Goal: Communication & Community: Answer question/provide support

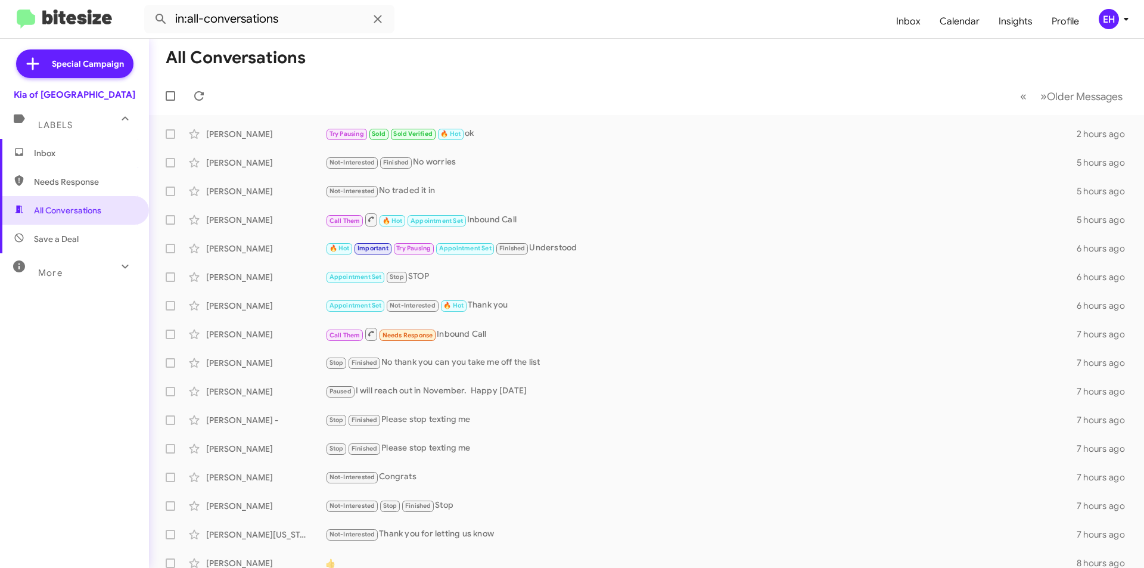
click at [89, 188] on span "Needs Response" at bounding box center [74, 181] width 149 height 29
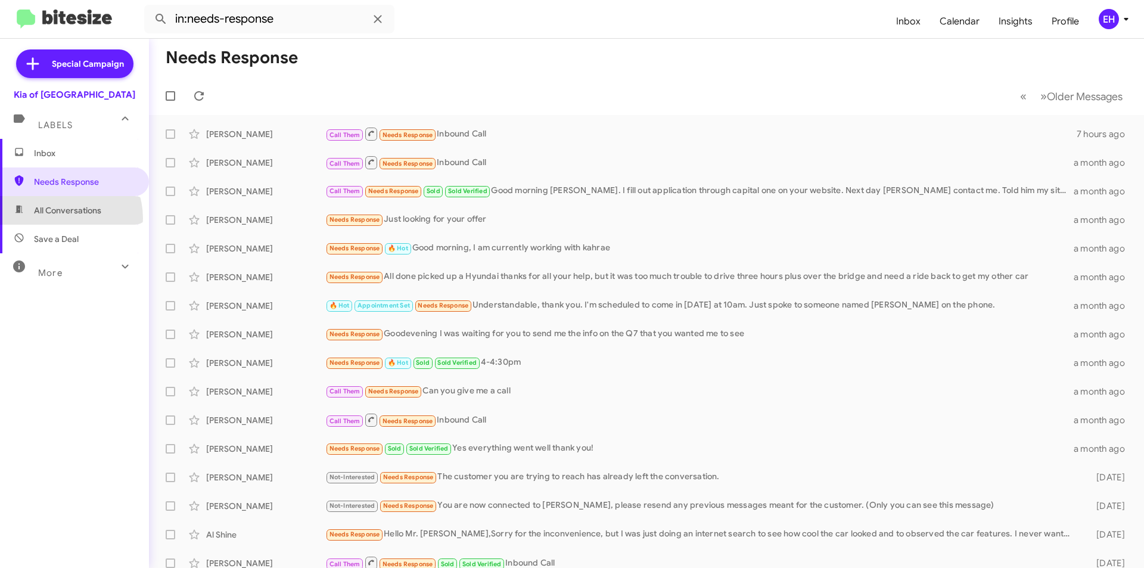
click at [60, 218] on span "All Conversations" at bounding box center [74, 210] width 149 height 29
type input "in:all-conversations"
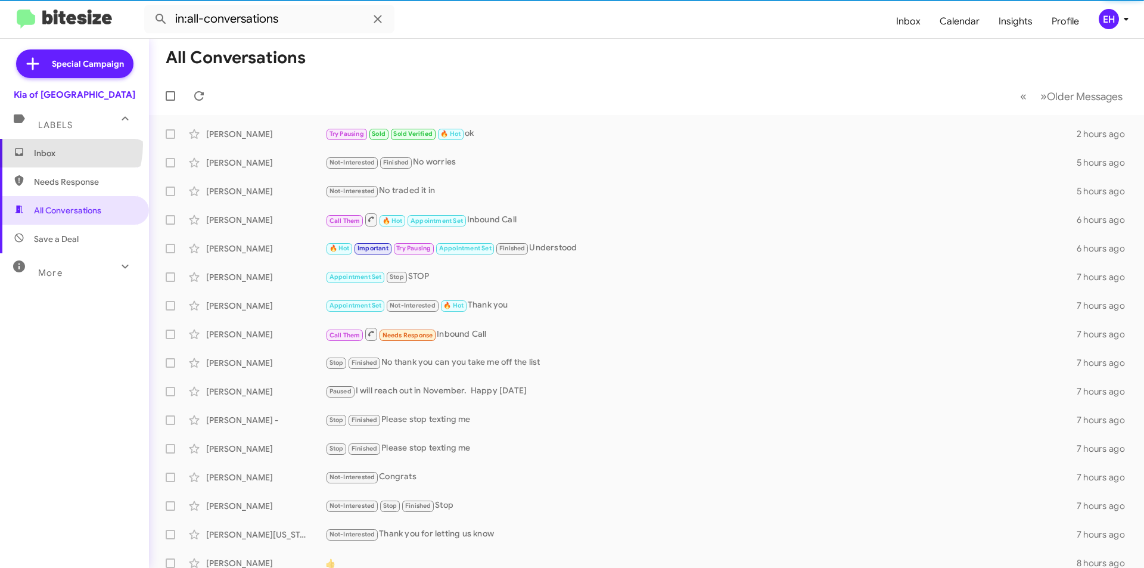
click at [51, 145] on span "Inbox" at bounding box center [74, 153] width 149 height 29
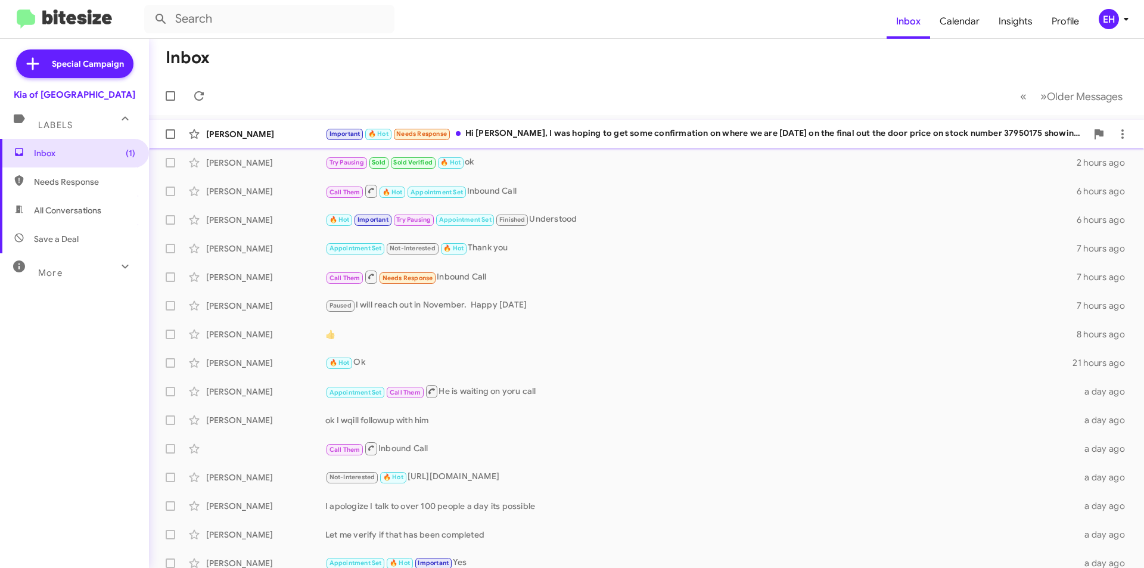
click at [624, 132] on div "Important 🔥 Hot Needs Response Hi [PERSON_NAME], I was hoping to get some confi…" at bounding box center [705, 134] width 761 height 14
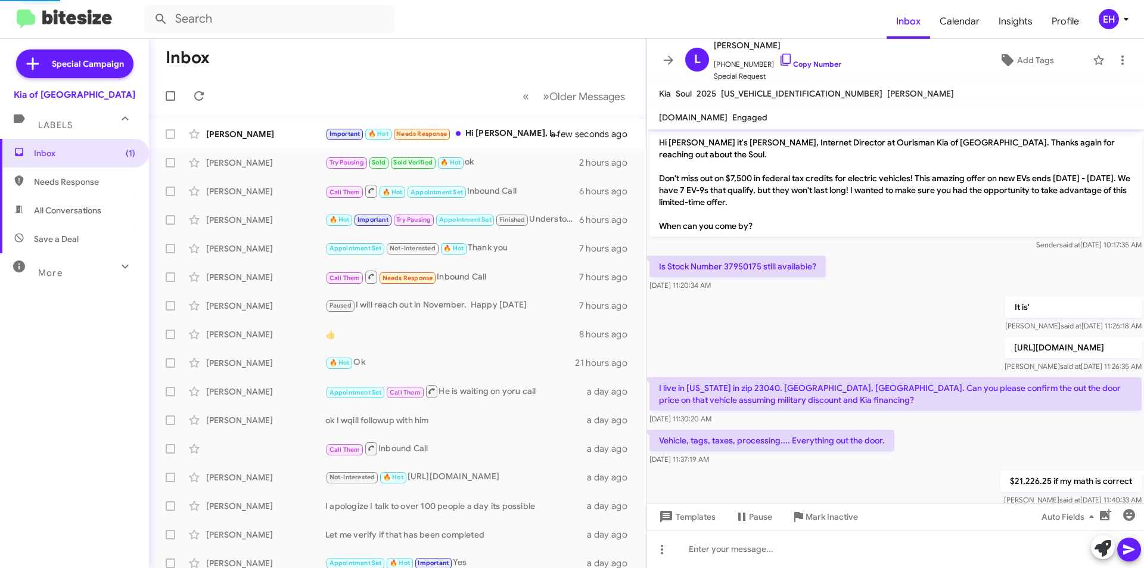
scroll to position [374, 0]
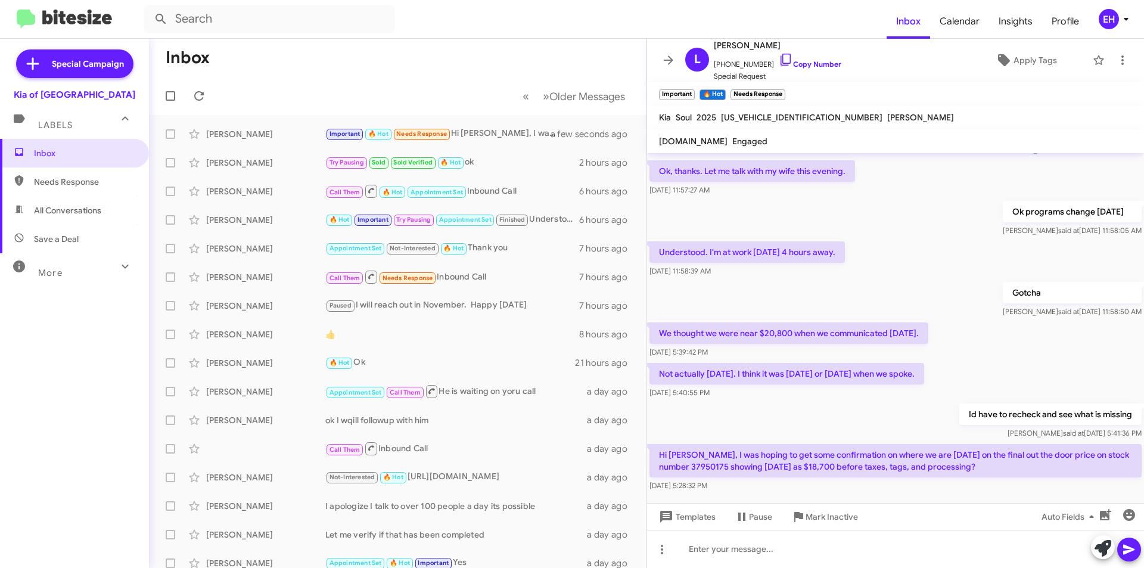
click at [76, 194] on span "Needs Response" at bounding box center [74, 181] width 149 height 29
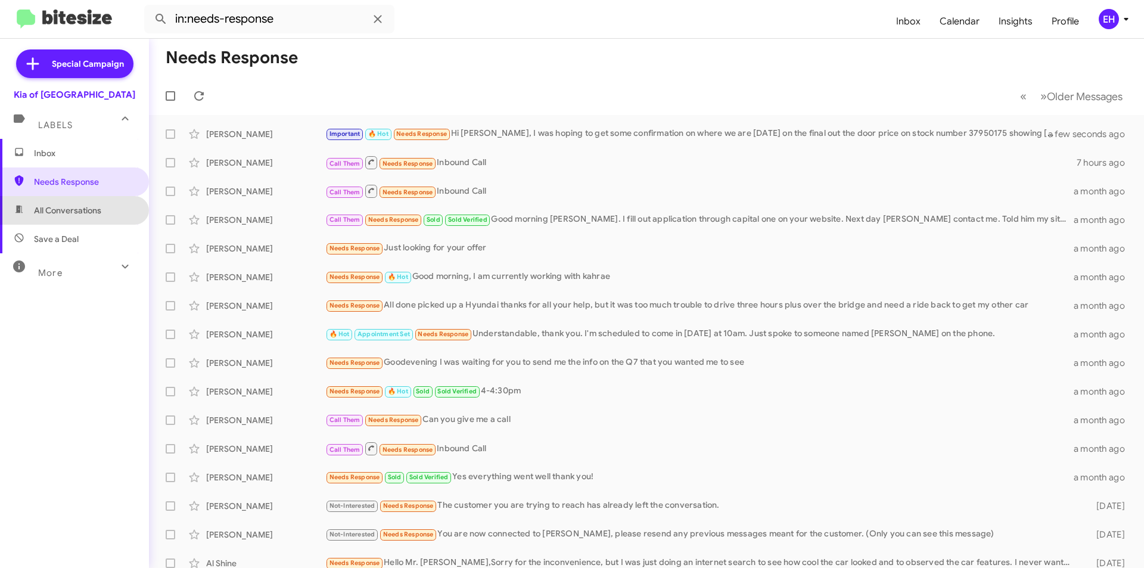
click at [77, 212] on span "All Conversations" at bounding box center [67, 210] width 67 height 12
type input "in:all-conversations"
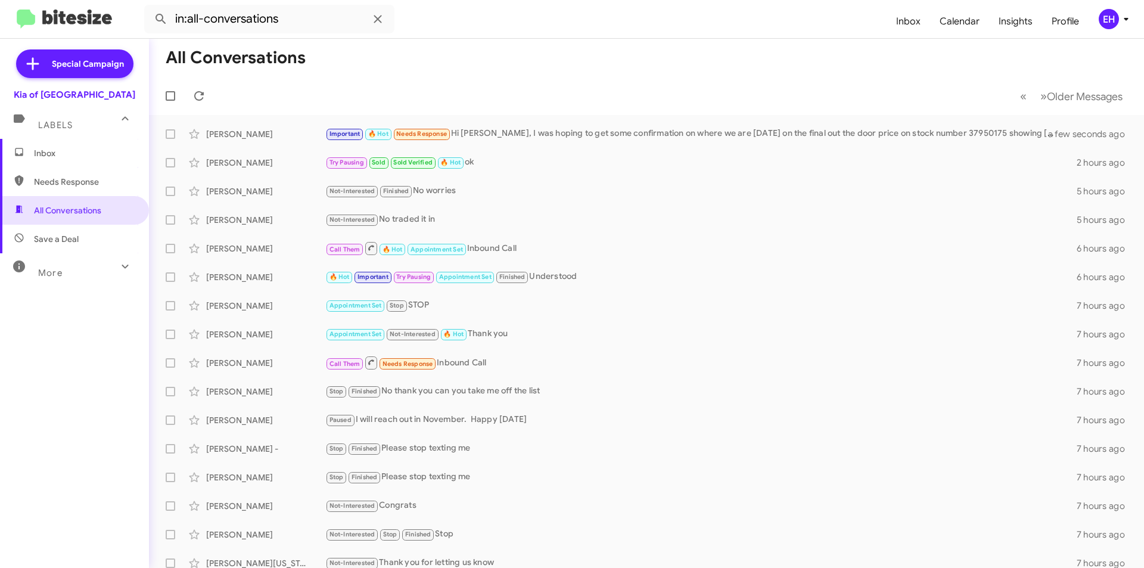
click at [60, 122] on span "Labels" at bounding box center [55, 125] width 35 height 11
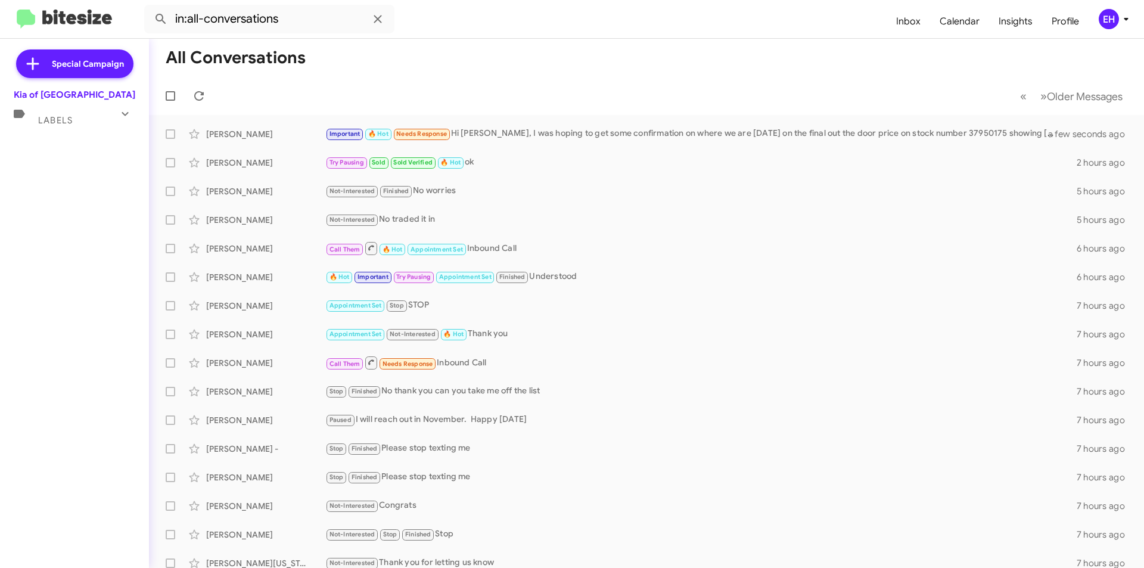
click at [56, 122] on span "Labels" at bounding box center [55, 120] width 35 height 11
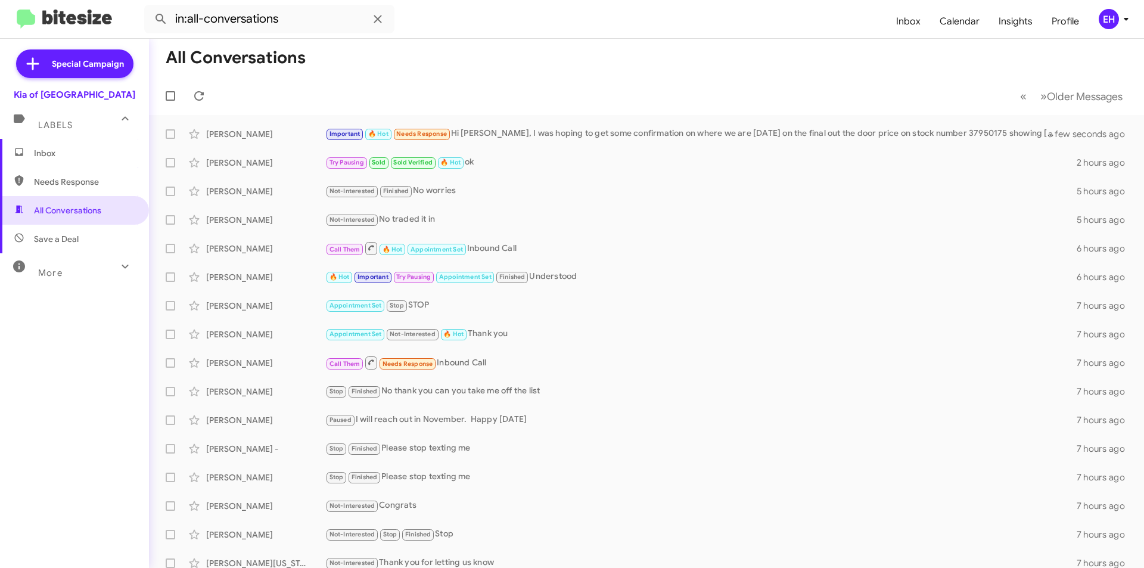
click at [56, 144] on span "Inbox" at bounding box center [74, 153] width 149 height 29
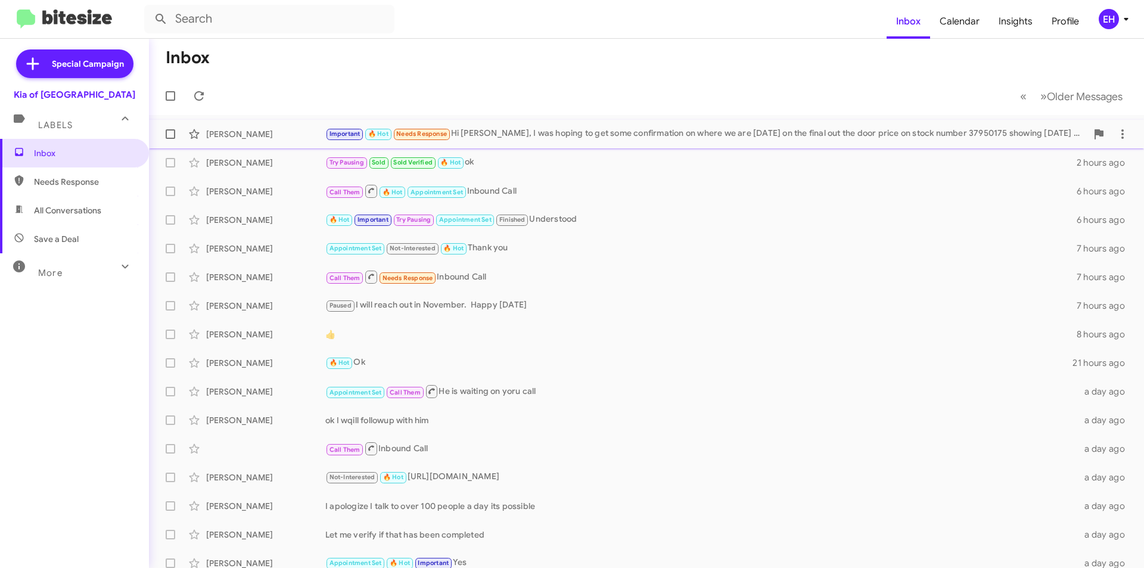
click at [630, 137] on div "Important 🔥 Hot Needs Response Hi [PERSON_NAME], I was hoping to get some confi…" at bounding box center [705, 134] width 761 height 14
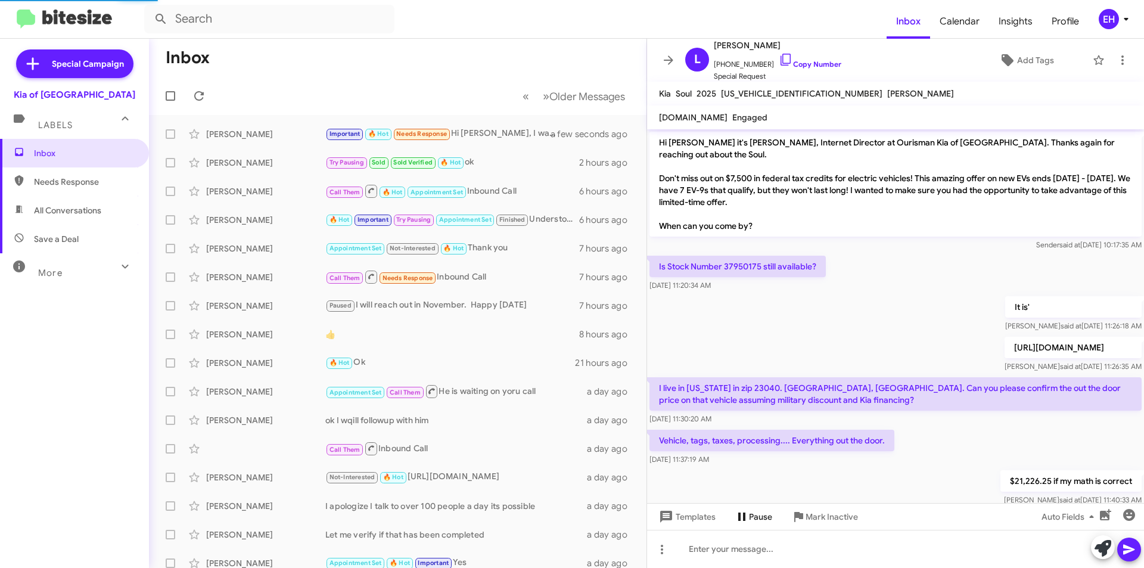
scroll to position [374, 0]
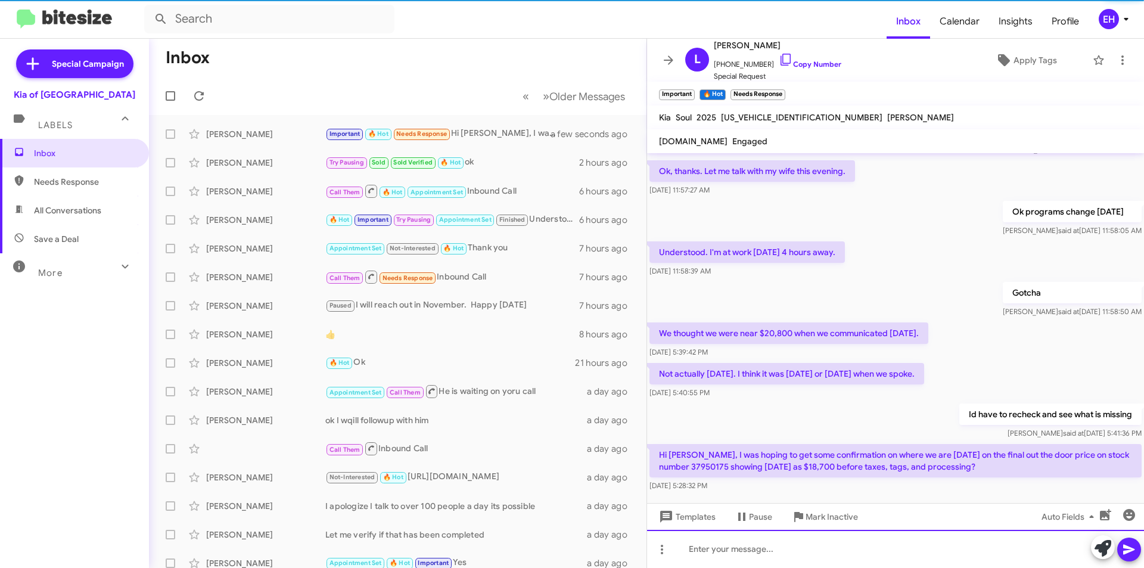
click at [767, 546] on div at bounding box center [895, 549] width 497 height 38
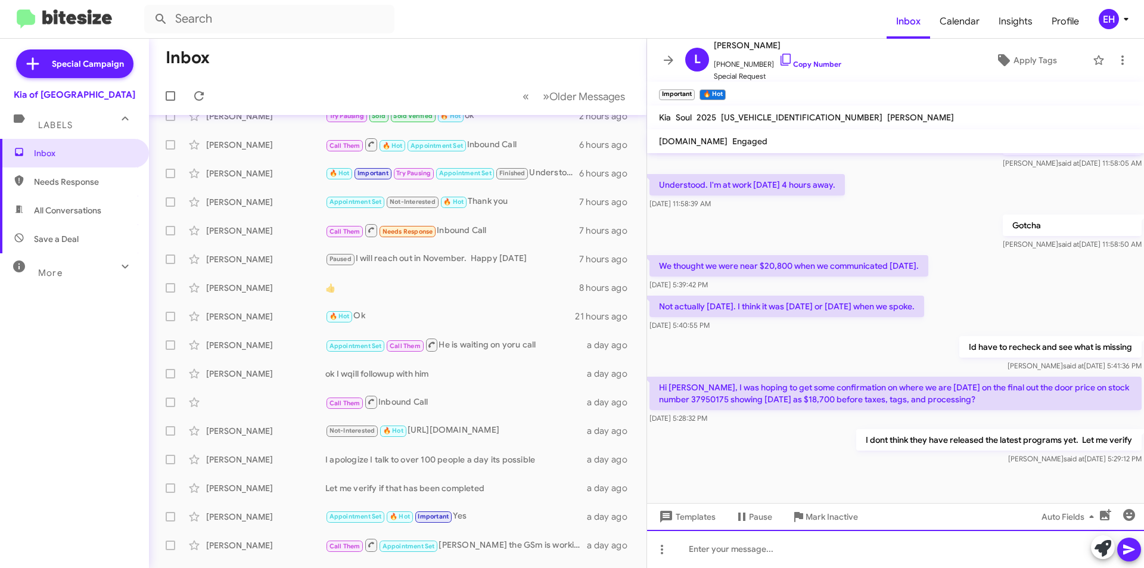
scroll to position [0, 0]
